Goal: Transaction & Acquisition: Purchase product/service

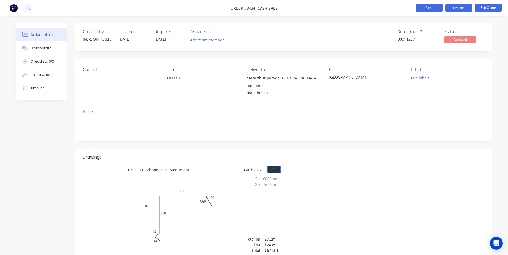
click at [438, 7] on button "Close" at bounding box center [429, 8] width 27 height 8
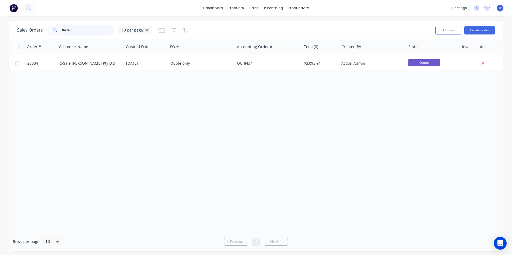
click at [85, 31] on input "8434" at bounding box center [88, 30] width 52 height 11
type input "8"
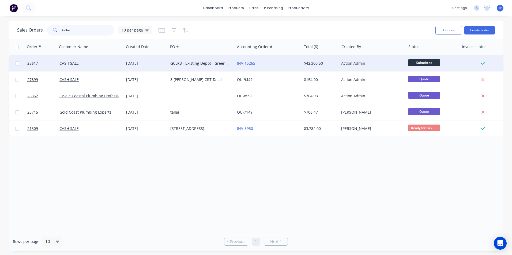
type input "tallai"
click at [282, 62] on div "INV-15265" at bounding box center [266, 63] width 59 height 5
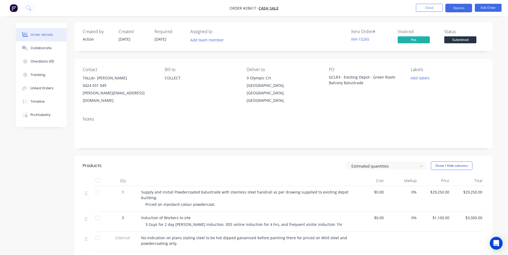
click at [457, 9] on button "Options" at bounding box center [458, 8] width 27 height 9
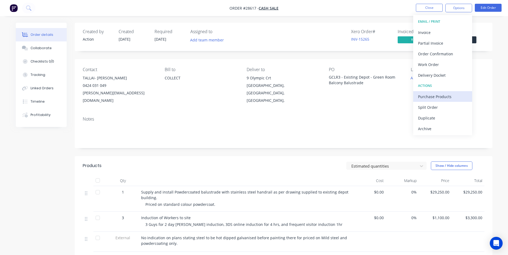
click at [435, 96] on div "Purchase Products" at bounding box center [442, 97] width 49 height 8
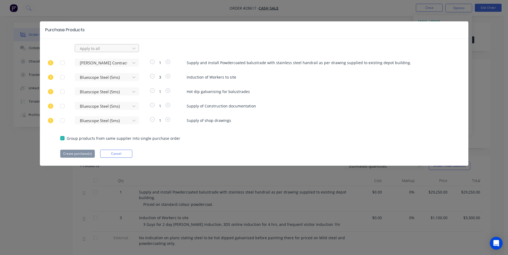
click at [127, 46] on div at bounding box center [103, 48] width 48 height 7
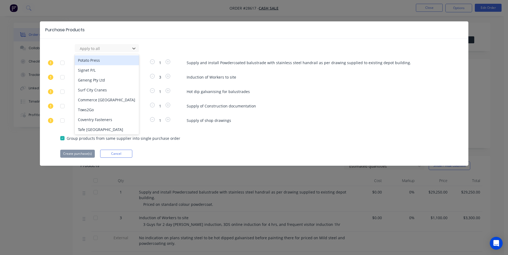
click at [298, 131] on div "618 results available. Use Up and Down to choose options, press Enter to select…" at bounding box center [254, 101] width 428 height 114
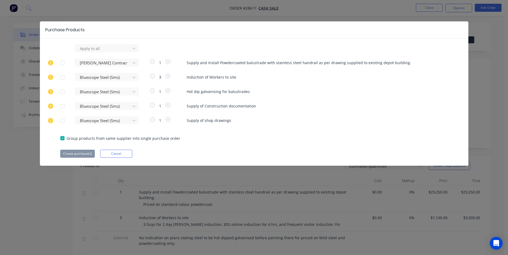
click at [63, 141] on div at bounding box center [62, 138] width 11 height 11
click at [127, 155] on button "Cancel" at bounding box center [116, 154] width 32 height 8
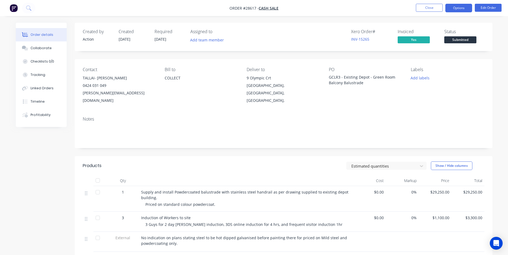
drag, startPoint x: 459, startPoint y: 5, endPoint x: 458, endPoint y: 8, distance: 2.8
click at [459, 5] on button "Options" at bounding box center [458, 8] width 27 height 9
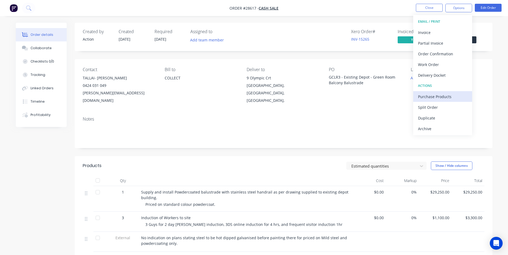
click at [429, 96] on div "Purchase Products" at bounding box center [442, 97] width 49 height 8
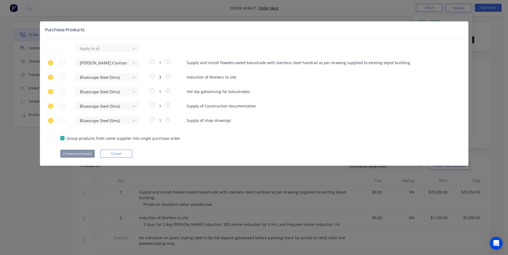
click at [63, 138] on div at bounding box center [62, 138] width 11 height 11
click at [65, 63] on div at bounding box center [62, 63] width 11 height 11
click at [84, 154] on button "Create purchase(s)" at bounding box center [77, 154] width 35 height 8
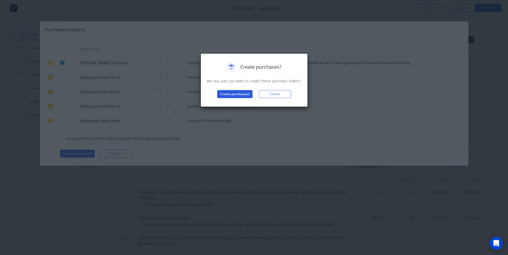
click at [236, 92] on button "Create purchase(s)" at bounding box center [234, 94] width 35 height 8
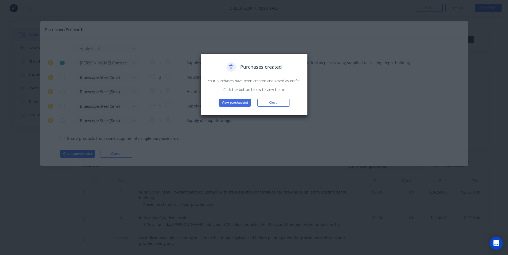
drag, startPoint x: 270, startPoint y: 103, endPoint x: 256, endPoint y: 95, distance: 16.1
click at [270, 103] on button "Close" at bounding box center [273, 103] width 32 height 8
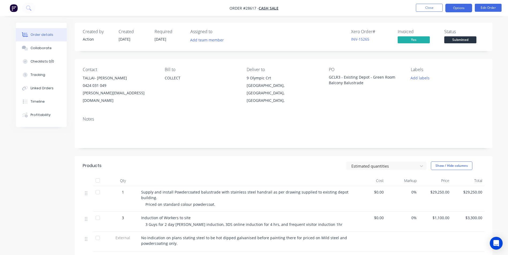
click at [467, 9] on button "Options" at bounding box center [458, 8] width 27 height 9
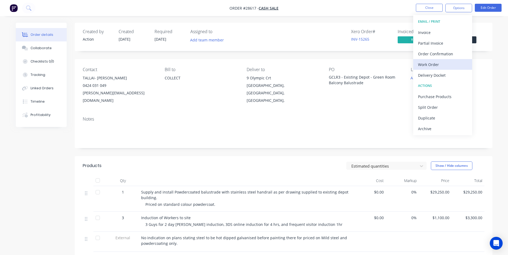
click at [433, 66] on div "Work Order" at bounding box center [442, 65] width 49 height 8
click at [499, 64] on div "Order details Collaborate Checklists 0/0 Tracking Linked Orders Timeline Profit…" at bounding box center [254, 211] width 508 height 422
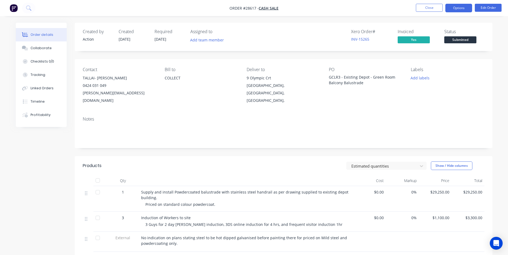
click at [454, 6] on button "Options" at bounding box center [458, 8] width 27 height 9
click at [496, 34] on div "Order details Collaborate Checklists 0/0 Tracking Linked Orders Timeline Profit…" at bounding box center [253, 222] width 487 height 399
click at [467, 6] on button "Options" at bounding box center [458, 8] width 27 height 9
click at [490, 7] on button "Edit Order" at bounding box center [488, 8] width 27 height 8
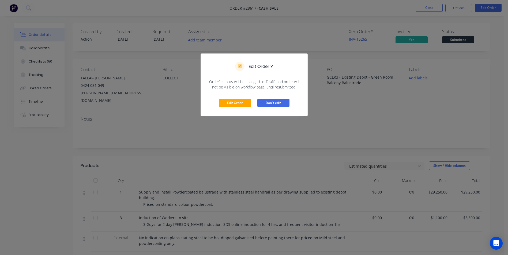
click at [267, 102] on button "Don't edit" at bounding box center [273, 103] width 32 height 8
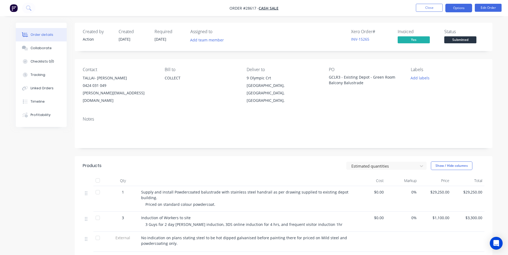
click at [464, 9] on button "Options" at bounding box center [458, 8] width 27 height 9
click at [481, 8] on button "Edit Order" at bounding box center [488, 8] width 27 height 8
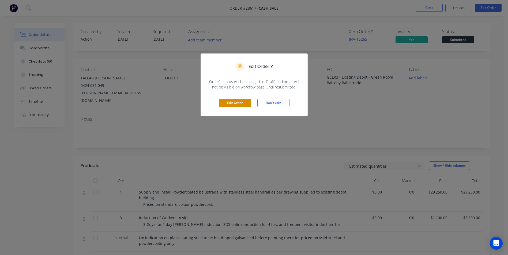
click at [232, 103] on button "Edit Order" at bounding box center [235, 103] width 32 height 8
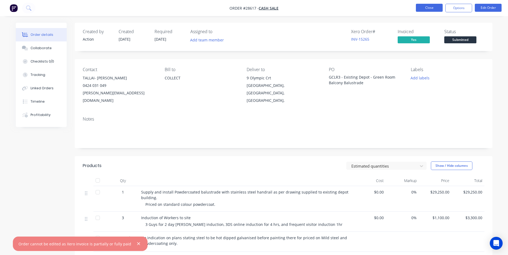
click at [430, 6] on button "Close" at bounding box center [429, 8] width 27 height 8
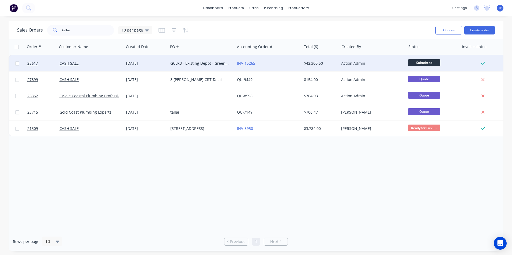
click at [286, 63] on div "INV-15265" at bounding box center [266, 63] width 59 height 5
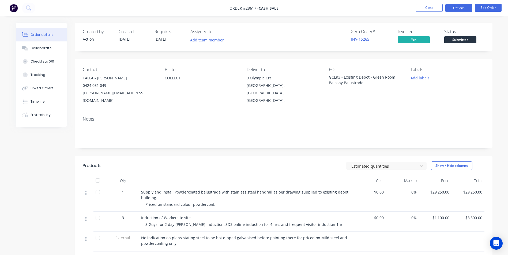
click at [456, 11] on button "Options" at bounding box center [458, 8] width 27 height 9
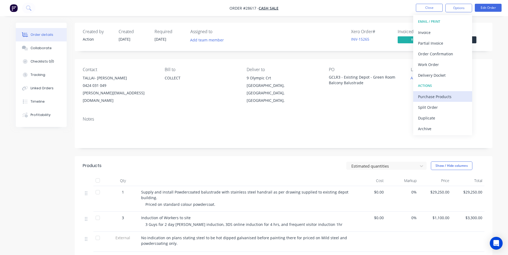
click at [436, 97] on div "Purchase Products" at bounding box center [442, 97] width 49 height 8
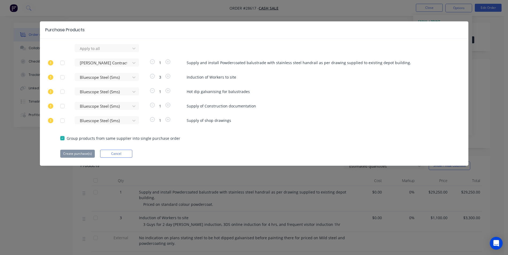
click at [61, 139] on div at bounding box center [62, 138] width 11 height 11
click at [133, 48] on icon at bounding box center [133, 48] width 5 height 5
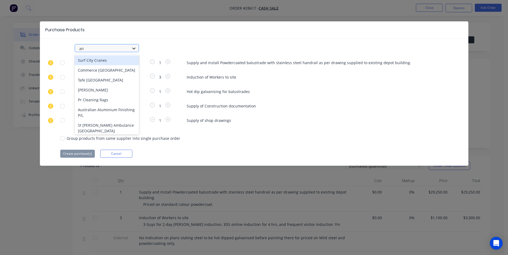
type input "anz"
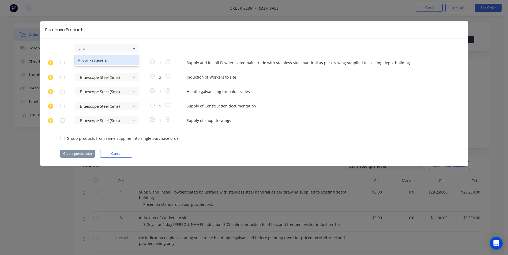
click at [115, 59] on div "Anzor Fasteners" at bounding box center [107, 60] width 64 height 10
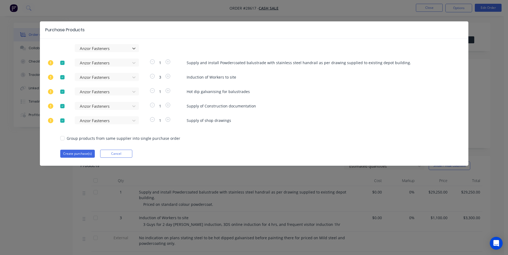
click at [64, 78] on div at bounding box center [62, 77] width 11 height 11
click at [64, 91] on div at bounding box center [62, 91] width 11 height 11
click at [62, 108] on div at bounding box center [62, 106] width 11 height 11
click at [62, 121] on div at bounding box center [62, 120] width 11 height 11
click at [78, 155] on button "Create purchase(s)" at bounding box center [77, 154] width 35 height 8
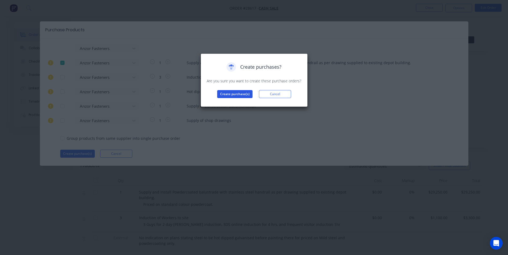
click at [241, 93] on button "Create purchase(s)" at bounding box center [234, 94] width 35 height 8
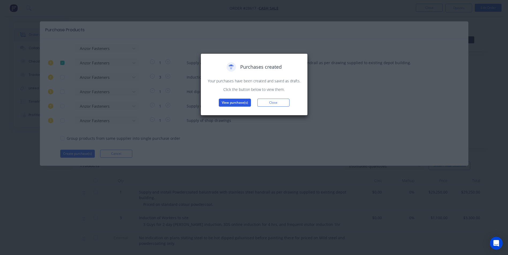
click at [235, 101] on button "View purchase(s)" at bounding box center [235, 103] width 32 height 8
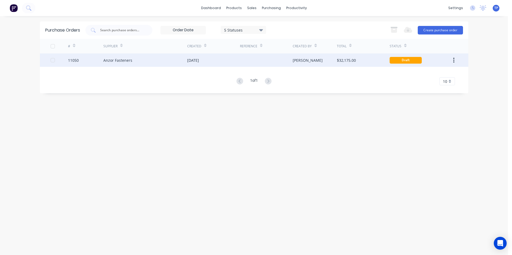
click at [247, 62] on div at bounding box center [266, 60] width 53 height 13
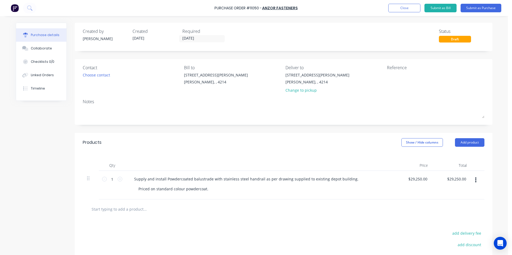
click at [217, 187] on div "Priced on standard colour powdercoat." at bounding box center [261, 189] width 255 height 8
click at [209, 188] on div "Priced on standard colour powdercoat." at bounding box center [261, 189] width 255 height 8
click at [205, 190] on div "Priced on standard colour powdercoat." at bounding box center [173, 189] width 78 height 8
click at [346, 180] on div "Supply and install Powdercoated balustrade with stainless steel handrail as per…" at bounding box center [246, 179] width 233 height 8
click at [94, 75] on div "Choose contact" at bounding box center [96, 75] width 27 height 6
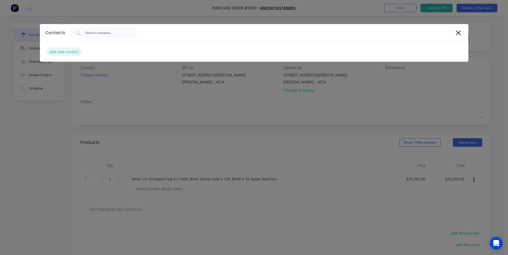
click at [72, 51] on div "add new contact" at bounding box center [64, 52] width 35 height 8
select select "AU"
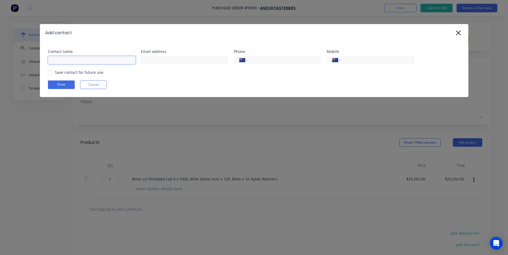
click at [71, 58] on input at bounding box center [92, 60] width 88 height 8
type input "Anzor"
click at [277, 59] on input "tel" at bounding box center [283, 60] width 64 height 6
click at [52, 72] on div at bounding box center [50, 72] width 11 height 11
type input "[PHONE_NUMBER]"
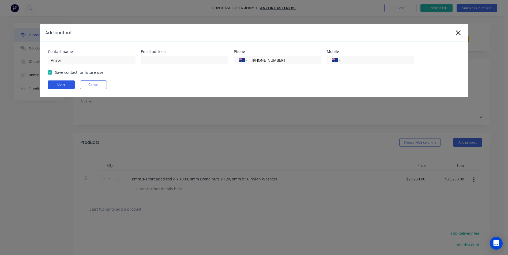
click at [52, 82] on button "Done" at bounding box center [61, 85] width 27 height 9
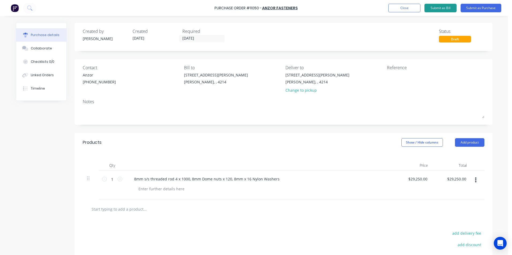
drag, startPoint x: 464, startPoint y: 7, endPoint x: 454, endPoint y: 10, distance: 9.7
click at [464, 7] on button "Submit as Purchase" at bounding box center [480, 8] width 41 height 9
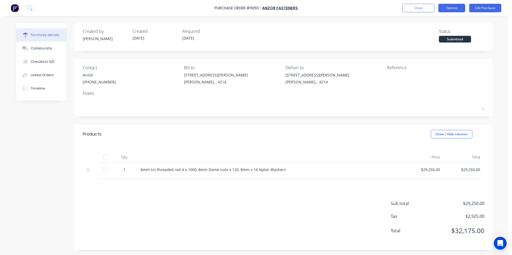
click at [451, 9] on button "Options" at bounding box center [451, 8] width 27 height 9
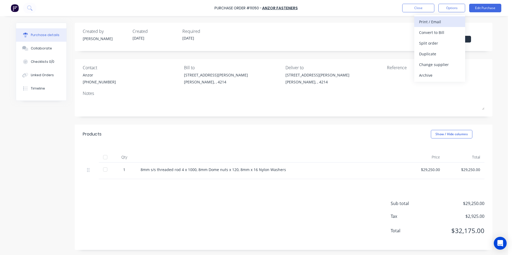
click at [425, 21] on div "Print / Email" at bounding box center [439, 22] width 41 height 8
click at [423, 54] on div "Created by [PERSON_NAME] Created [DATE] Required [DATE] Status Submitted Contac…" at bounding box center [284, 137] width 418 height 228
click at [487, 10] on button "Edit Purchase" at bounding box center [485, 8] width 32 height 9
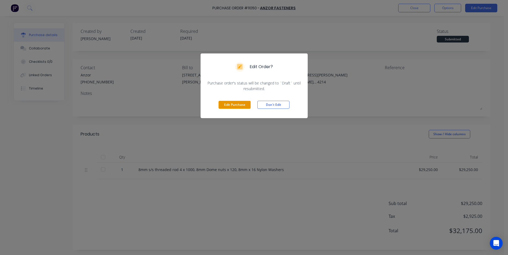
click at [219, 105] on button "Edit Purchase" at bounding box center [234, 105] width 32 height 8
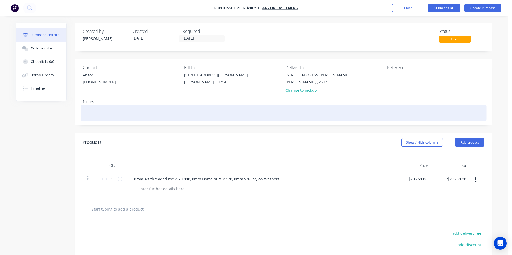
drag, startPoint x: 86, startPoint y: 112, endPoint x: 141, endPoint y: 112, distance: 54.1
click at [87, 112] on textarea at bounding box center [283, 112] width 401 height 12
type textarea "x"
type textarea "T"
type textarea "x"
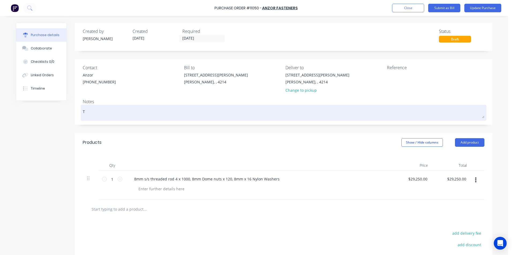
type textarea "Ta"
type textarea "x"
type textarea "Tai"
type textarea "x"
type textarea "Taii"
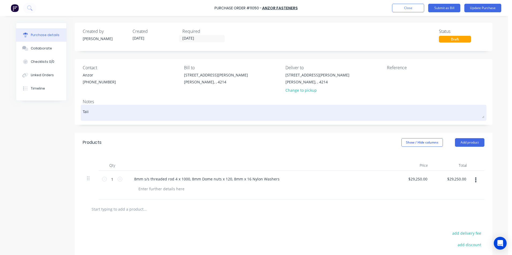
type textarea "x"
type textarea "Taiia"
type textarea "x"
type textarea "Taiiai"
type textarea "x"
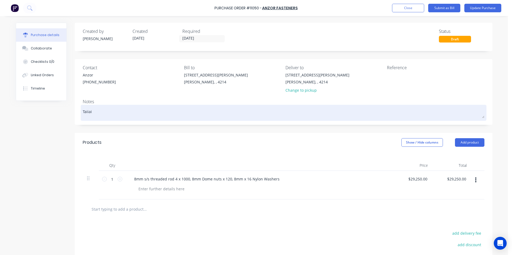
type textarea "Taiiai"
type textarea "x"
type textarea "Taiiai #"
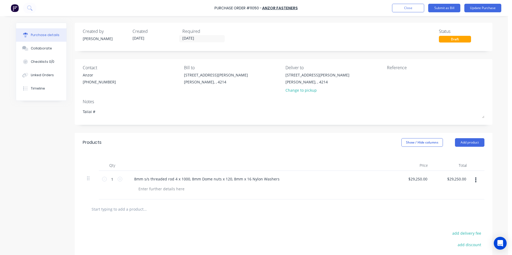
type textarea "x"
type textarea "Taiai #"
type textarea "x"
type textarea "Taai #"
type textarea "x"
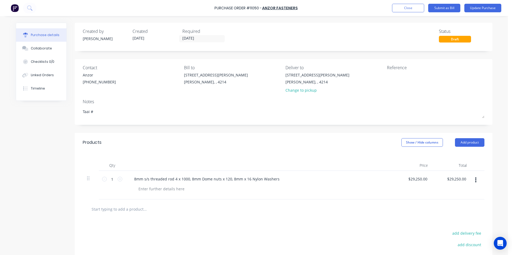
type textarea "Talai #"
type textarea "x"
type textarea "Tallai #"
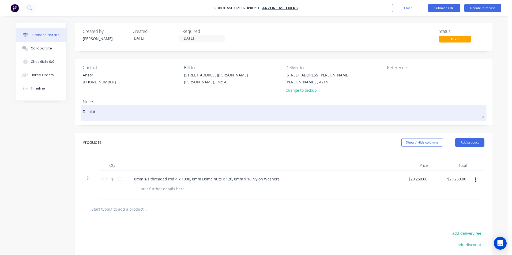
click at [253, 117] on textarea "Tallai #" at bounding box center [283, 112] width 401 height 12
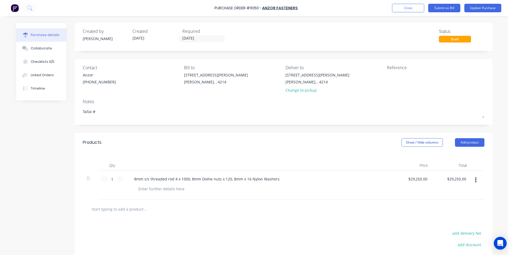
type textarea "x"
type textarea "Tallai #1"
type textarea "x"
type textarea "Tallai #11"
type textarea "x"
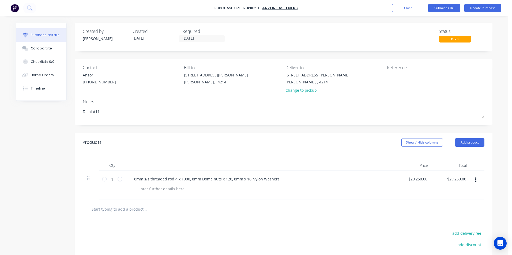
type textarea "Tallai #112"
type textarea "x"
type textarea "Tallai #1129"
type textarea "x"
type textarea "Tallai #11290"
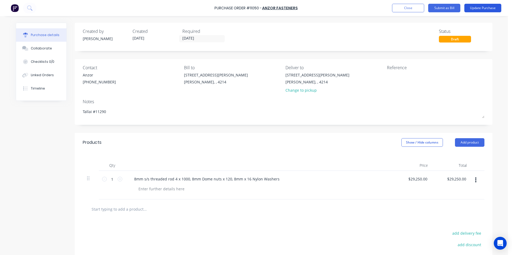
type textarea "x"
type textarea "Tallai #11290"
click at [481, 6] on button "Update Purchase" at bounding box center [482, 8] width 37 height 9
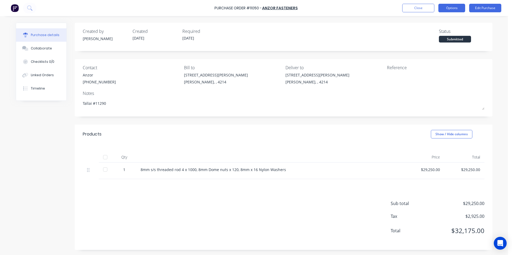
click at [462, 9] on button "Options" at bounding box center [451, 8] width 27 height 9
click at [431, 43] on div "Without pricing" at bounding box center [439, 43] width 41 height 8
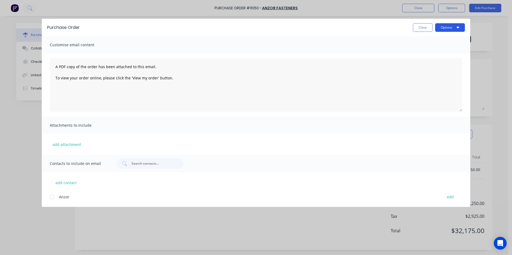
click at [461, 26] on button "Options" at bounding box center [450, 27] width 30 height 9
click at [425, 51] on div "Print" at bounding box center [439, 52] width 41 height 8
click at [416, 28] on button "Close" at bounding box center [423, 27] width 20 height 9
type textarea "x"
